Goal: Task Accomplishment & Management: Manage account settings

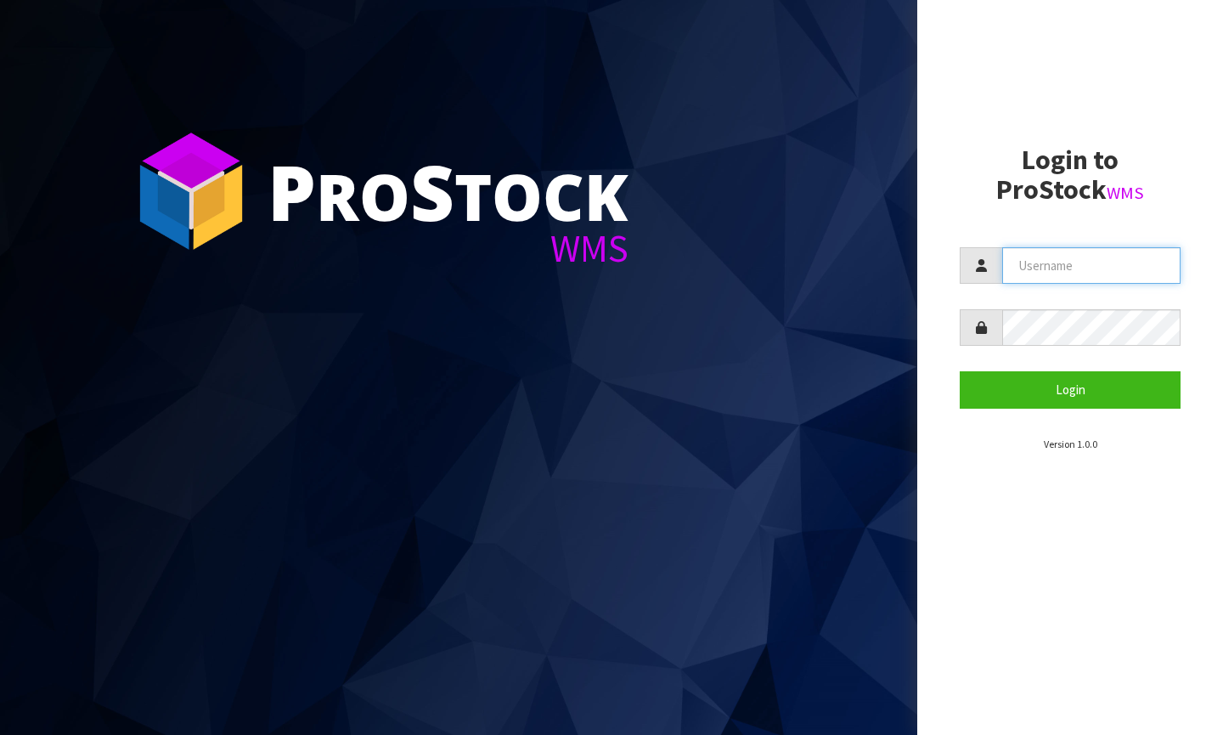
type input "[PERSON_NAME][EMAIL_ADDRESS][DOMAIN_NAME]"
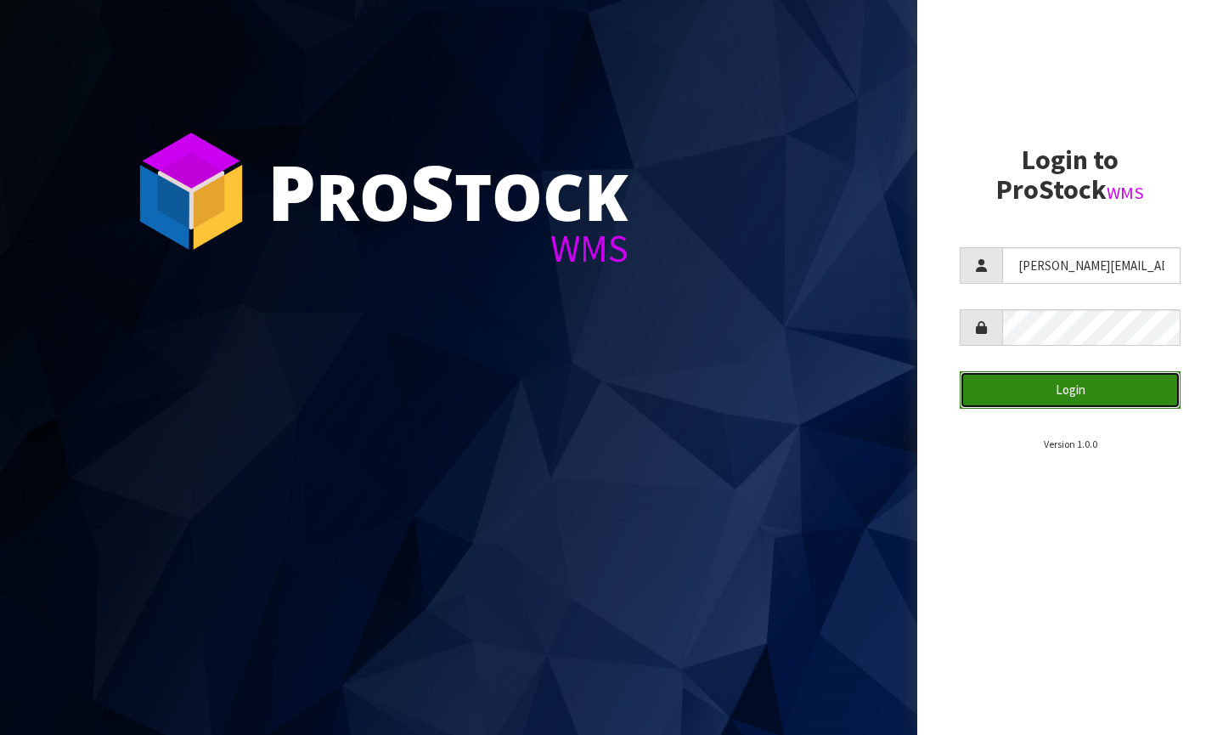
click at [1008, 404] on button "Login" at bounding box center [1070, 389] width 221 height 37
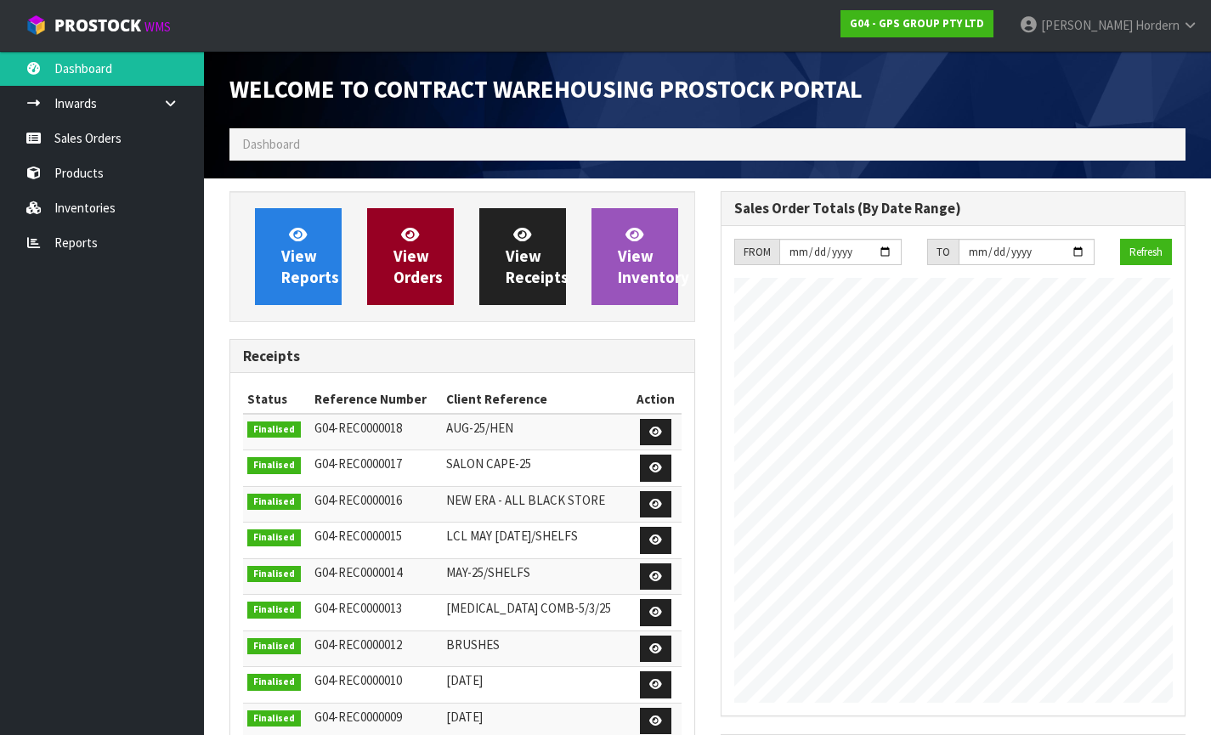
scroll to position [759, 490]
click at [396, 250] on span "View Orders" at bounding box center [417, 256] width 49 height 64
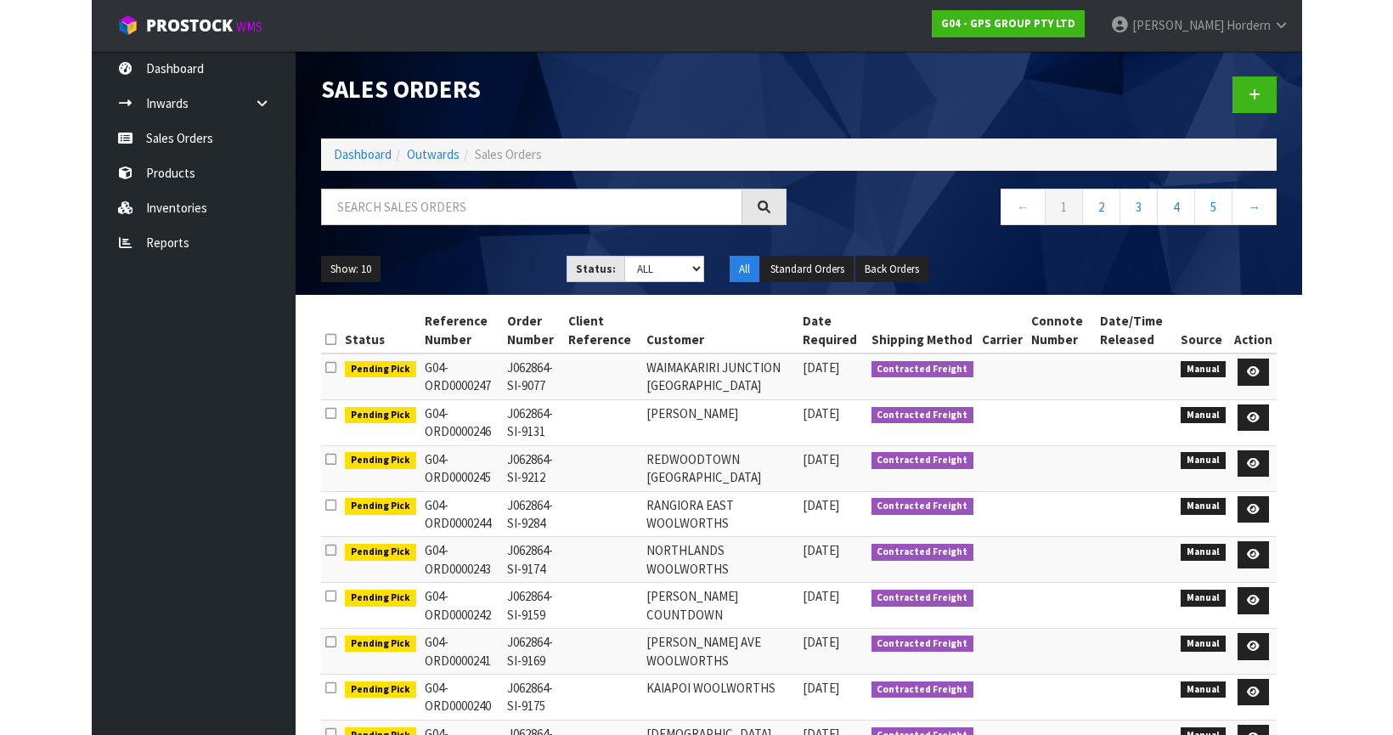
scroll to position [152, 0]
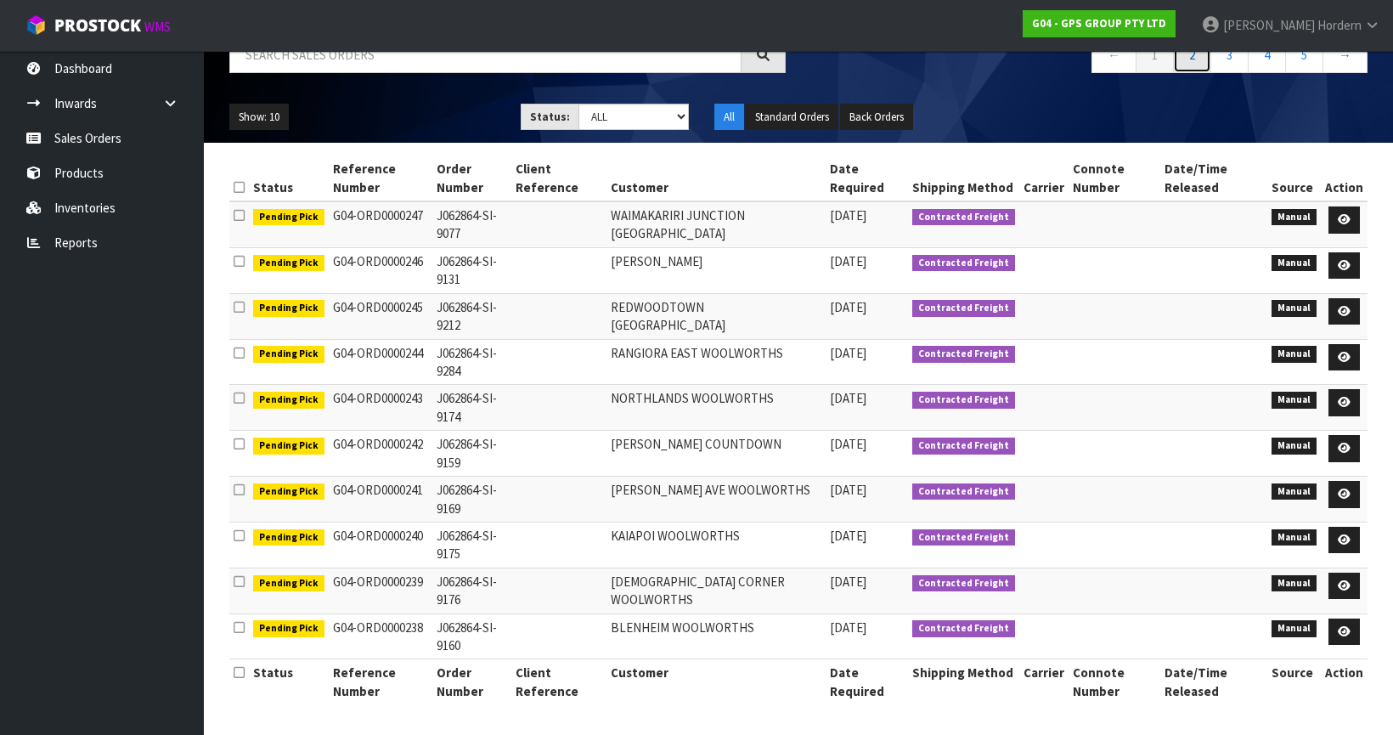
click at [1188, 63] on link "2" at bounding box center [1192, 55] width 38 height 37
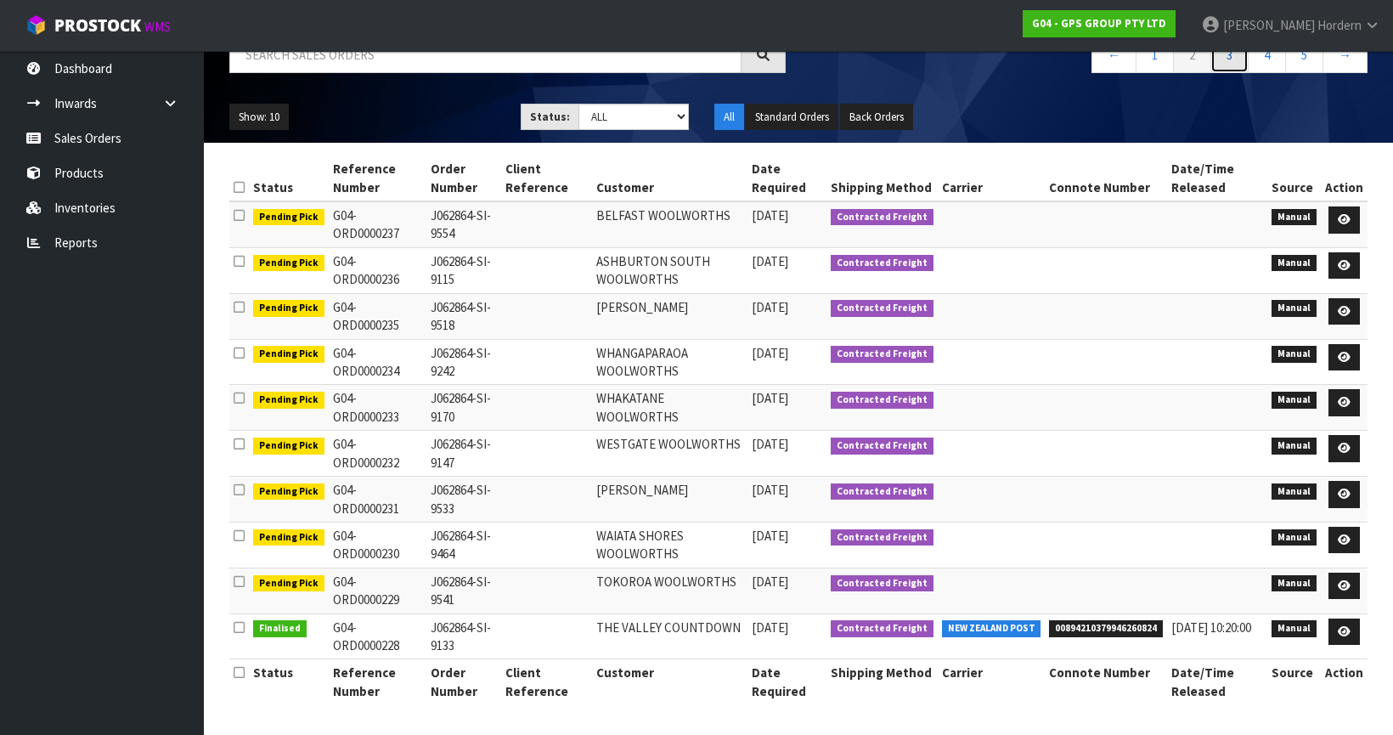
click at [1222, 55] on link "3" at bounding box center [1230, 55] width 38 height 37
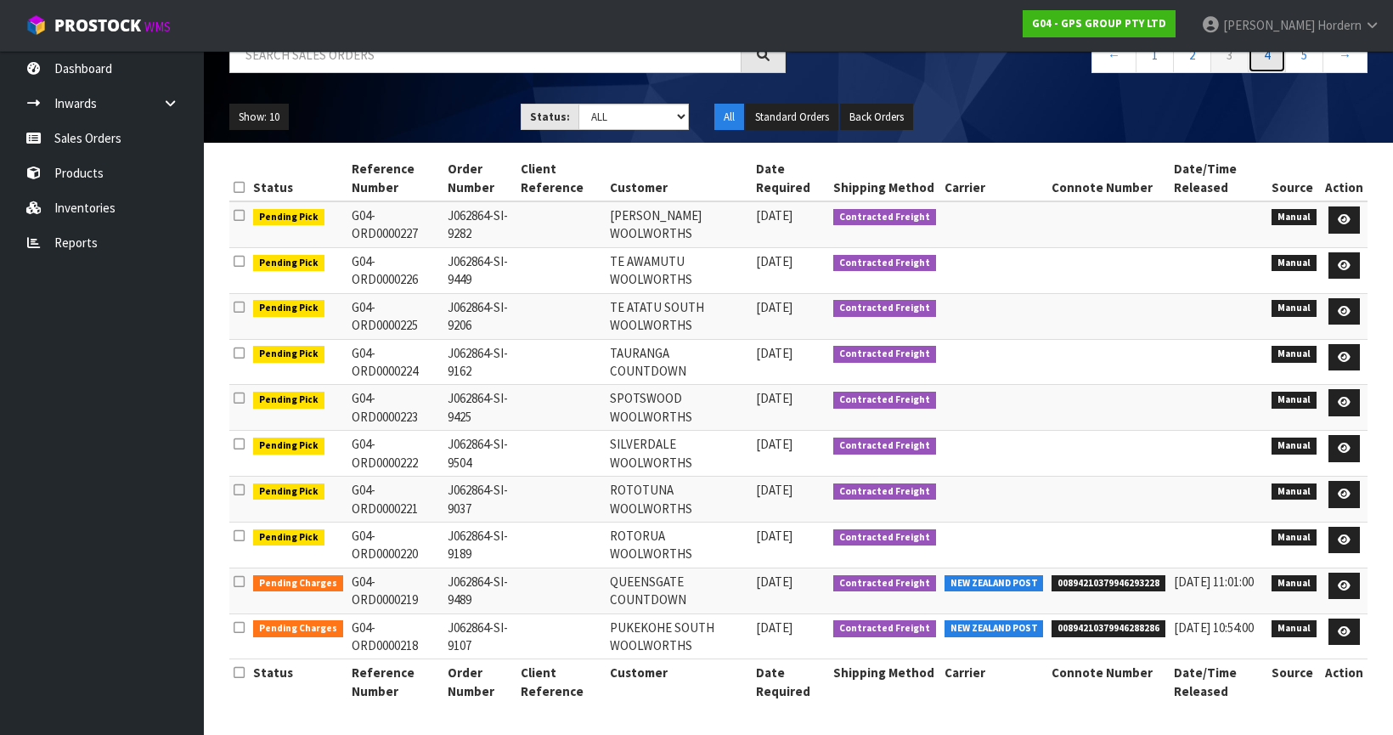
click at [1222, 56] on link "4" at bounding box center [1267, 55] width 38 height 37
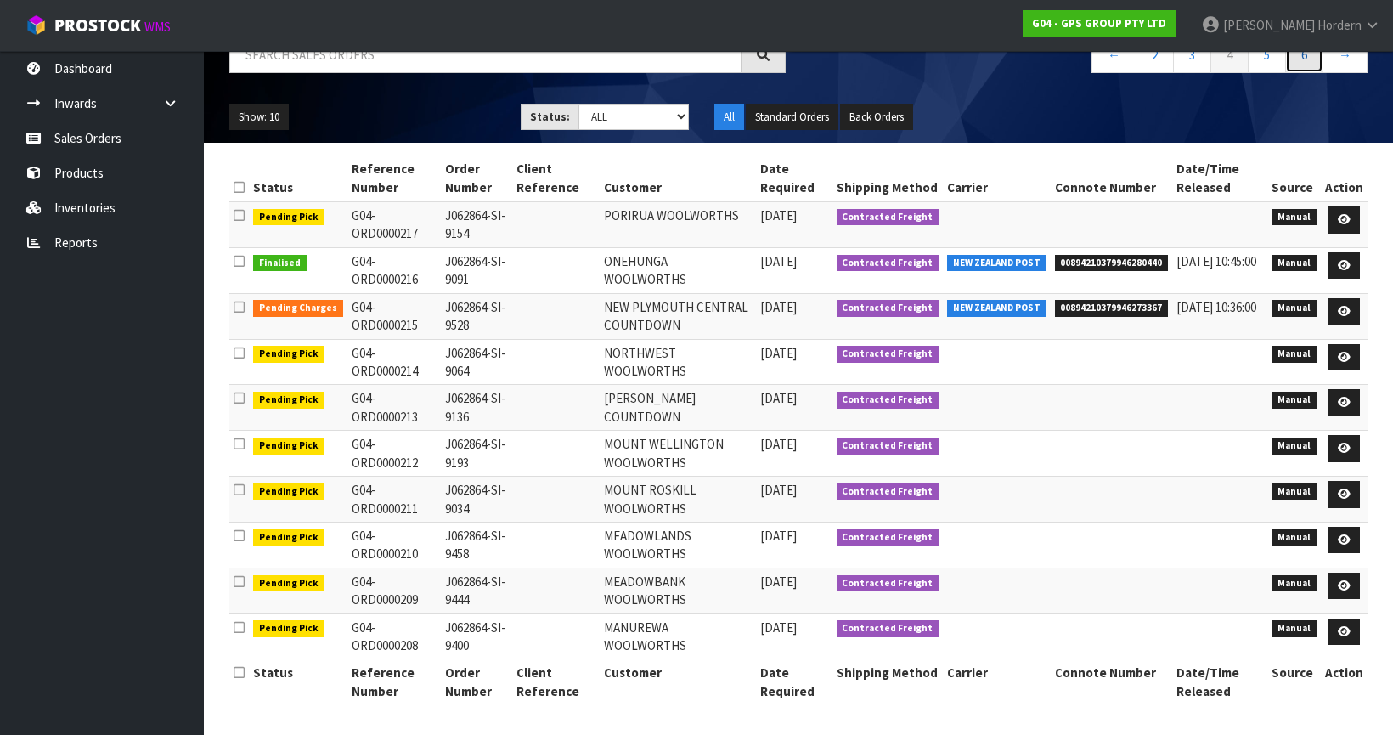
click at [1222, 61] on link "6" at bounding box center [1304, 55] width 38 height 37
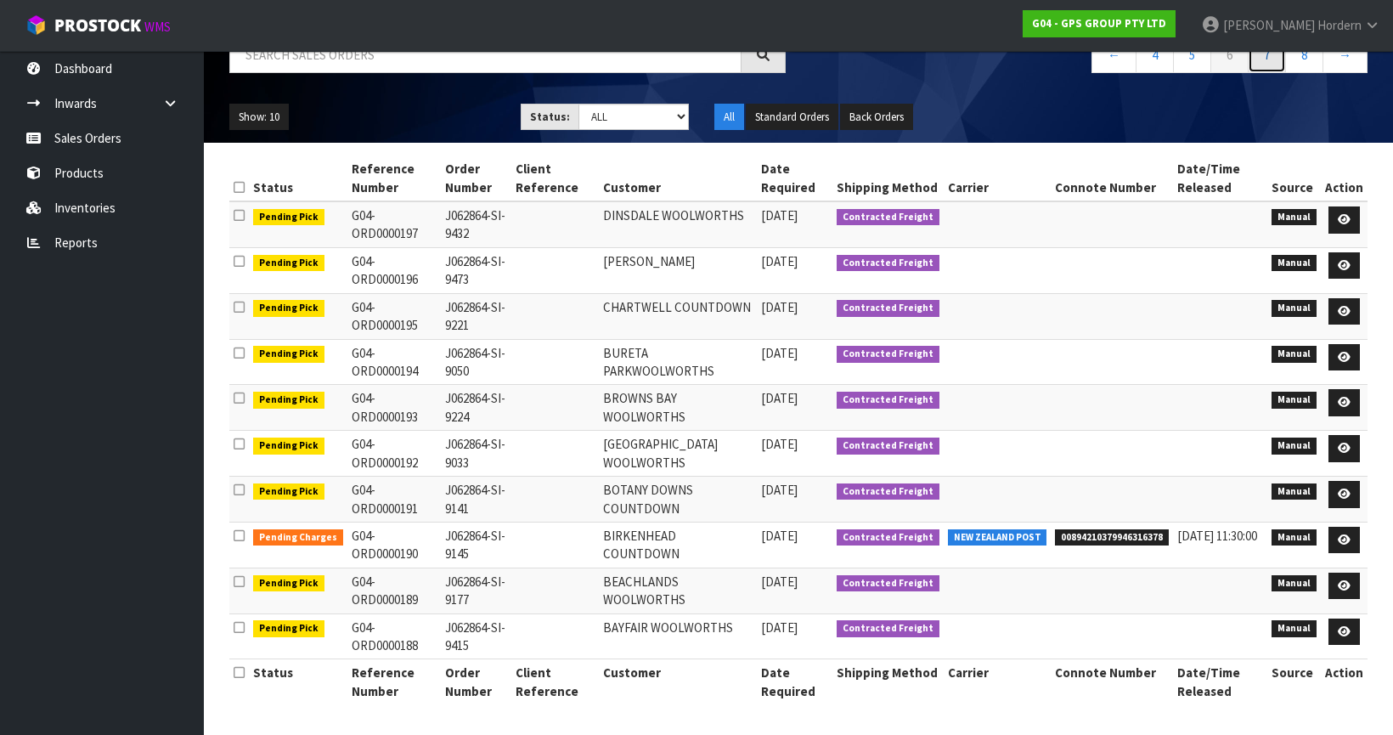
click at [1222, 65] on link "7" at bounding box center [1267, 55] width 38 height 37
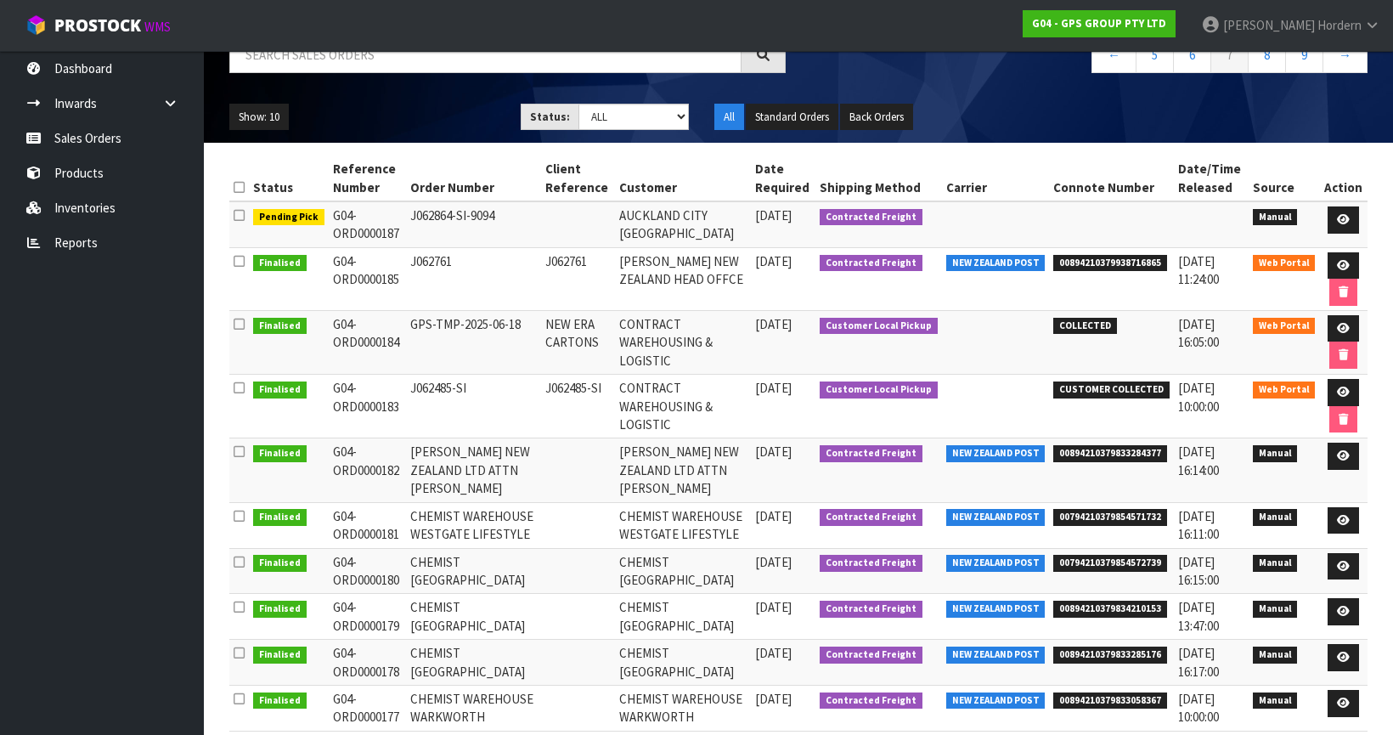
scroll to position [0, 0]
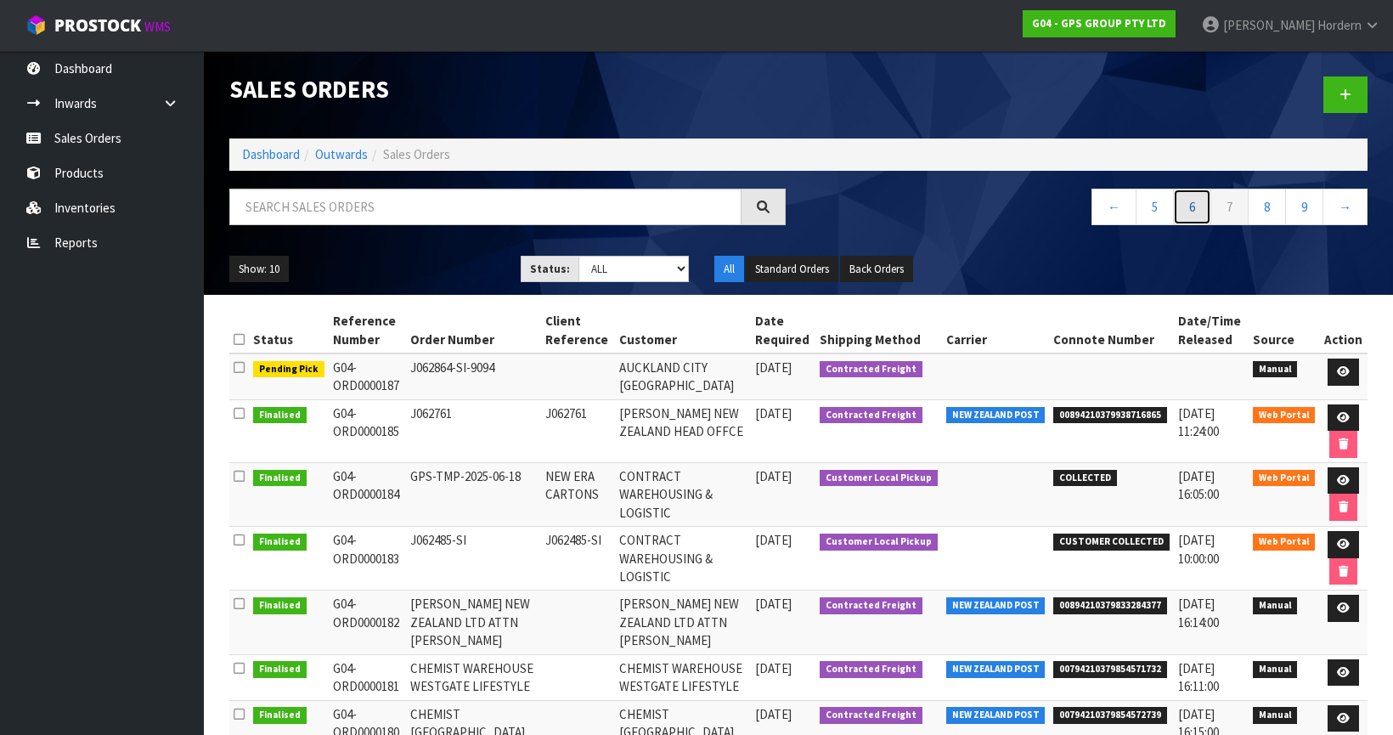
click at [1188, 205] on link "6" at bounding box center [1192, 207] width 38 height 37
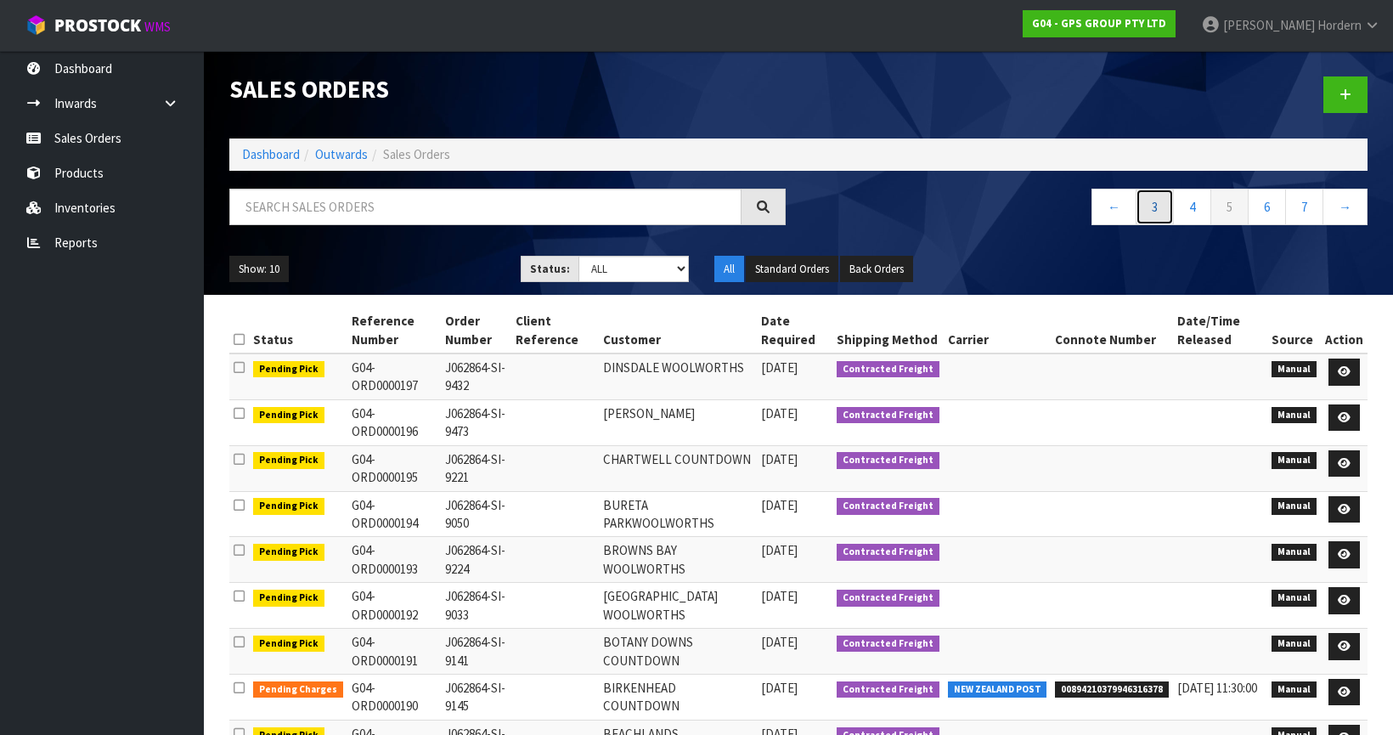
click at [1156, 208] on link "3" at bounding box center [1155, 207] width 38 height 37
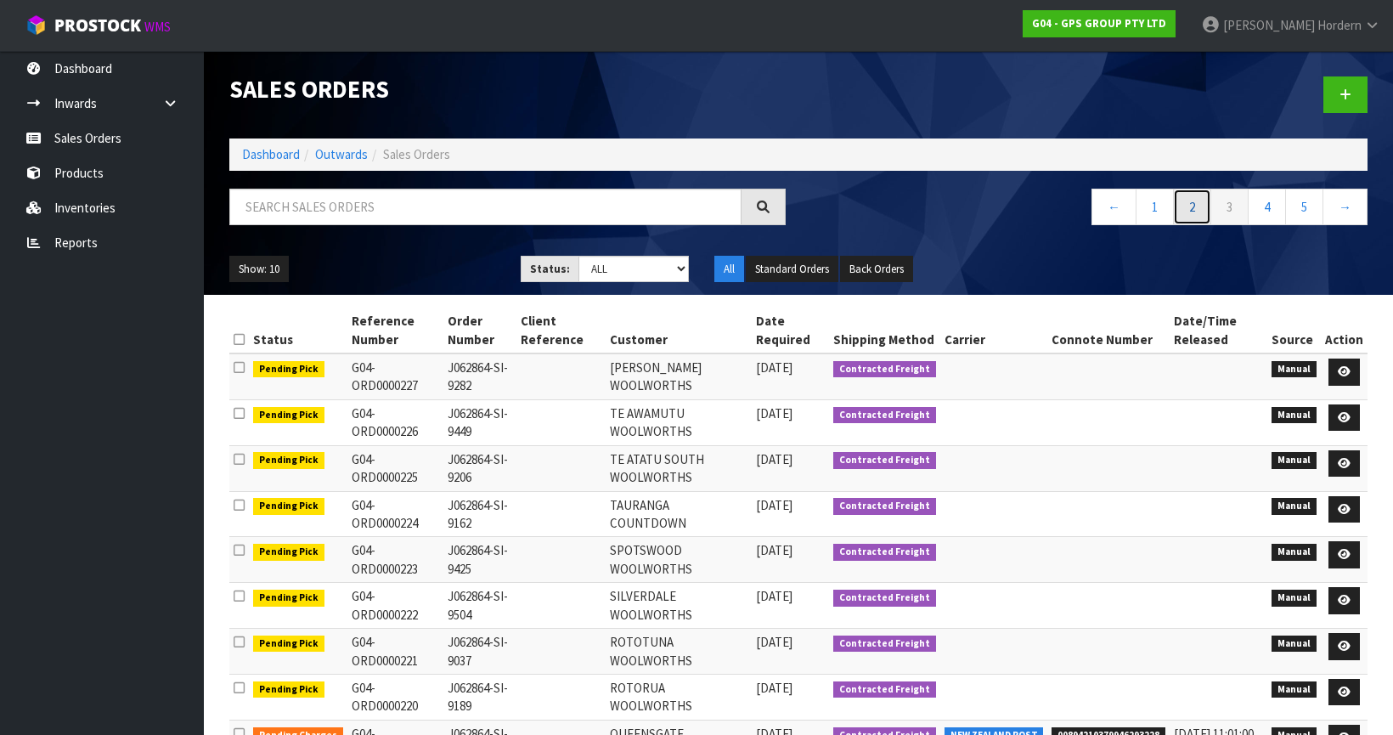
click at [1188, 211] on link "2" at bounding box center [1192, 207] width 38 height 37
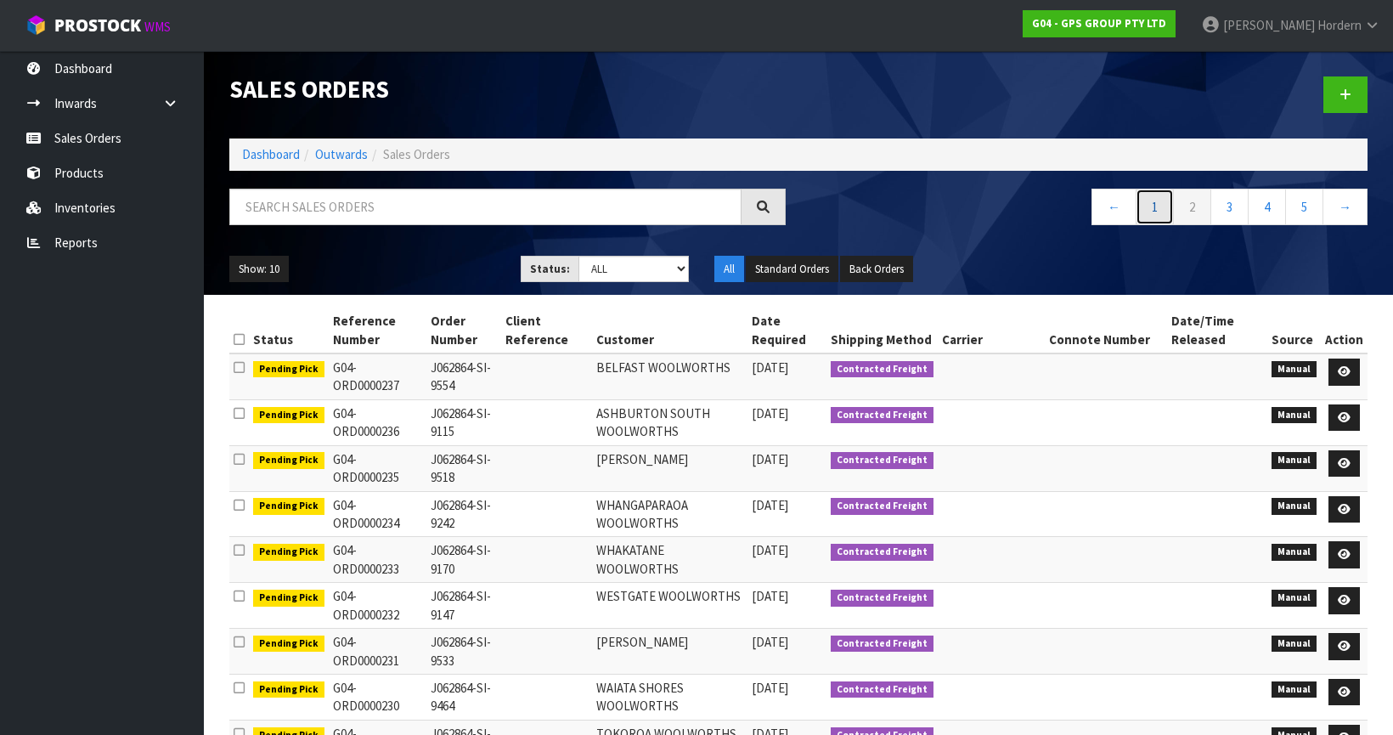
click at [1157, 216] on link "1" at bounding box center [1155, 207] width 38 height 37
